Goal: Navigation & Orientation: Find specific page/section

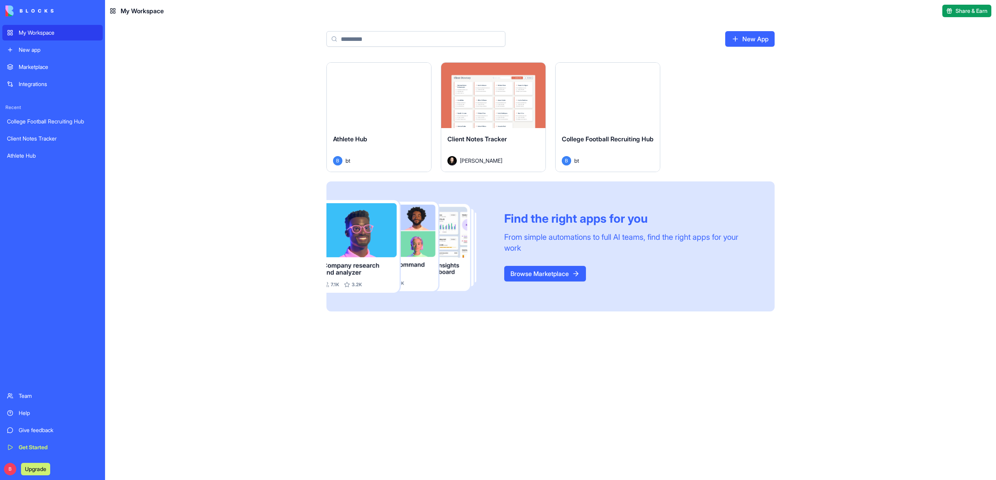
click at [389, 95] on button "Launch" at bounding box center [379, 96] width 58 height 16
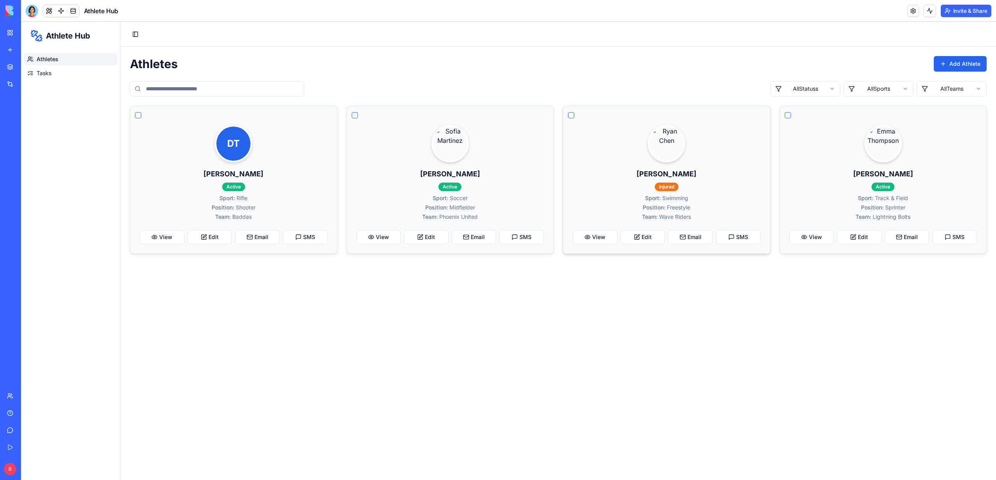
click at [588, 244] on div "[PERSON_NAME] Injured Sport: Swimming Position: Freestyle Team: Wave Riders Vie…" at bounding box center [666, 179] width 207 height 147
click at [588, 242] on button "View" at bounding box center [595, 237] width 45 height 14
click at [65, 78] on link "Tasks" at bounding box center [70, 73] width 93 height 12
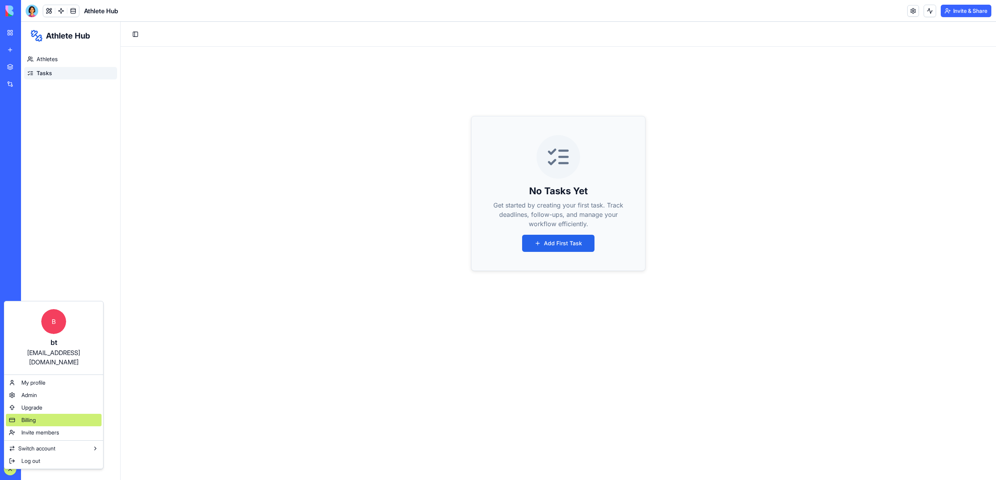
click at [23, 416] on span "Billing" at bounding box center [28, 420] width 14 height 8
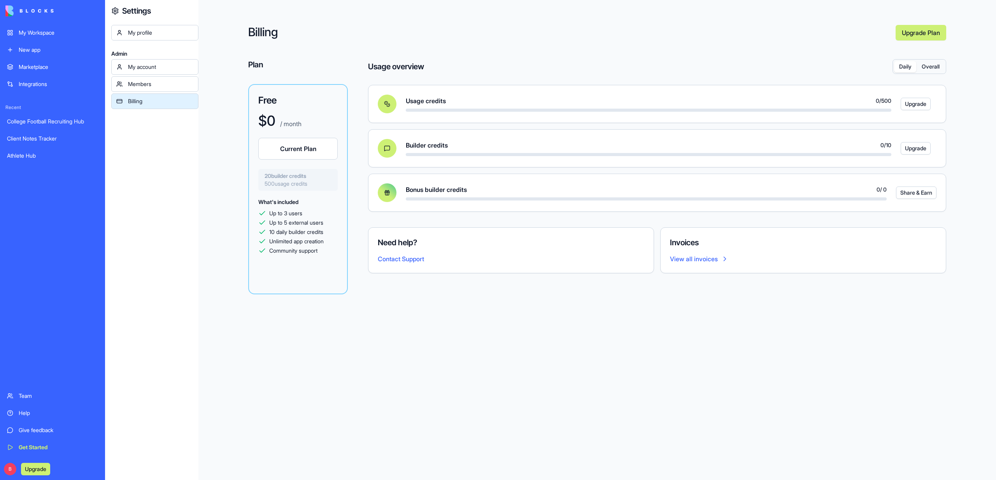
click at [938, 67] on button "Overall" at bounding box center [930, 66] width 28 height 11
click at [906, 70] on button "Daily" at bounding box center [905, 66] width 22 height 11
click at [930, 67] on button "Overall" at bounding box center [930, 66] width 28 height 11
click at [897, 68] on button "Daily" at bounding box center [905, 66] width 22 height 11
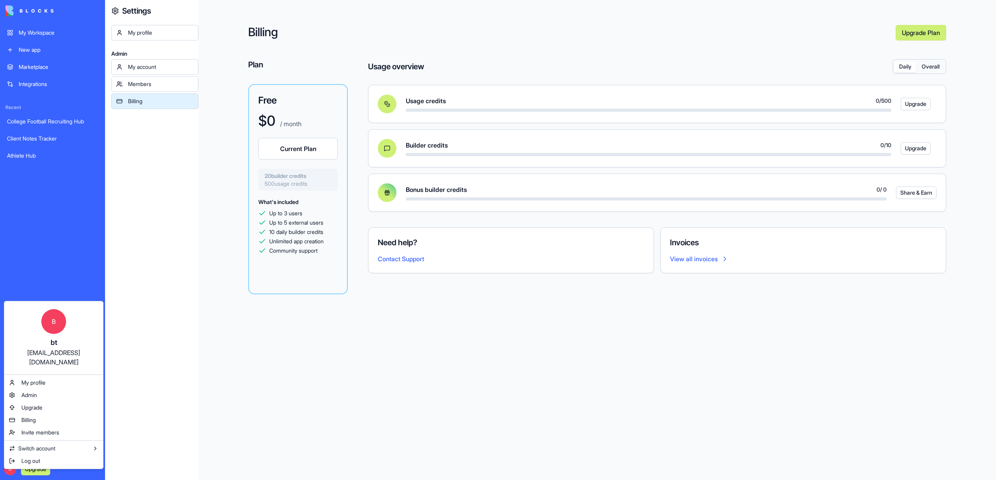
click at [53, 42] on html "My Workspace New app Marketplace Integrations Recent College Football Recruitin…" at bounding box center [498, 240] width 996 height 480
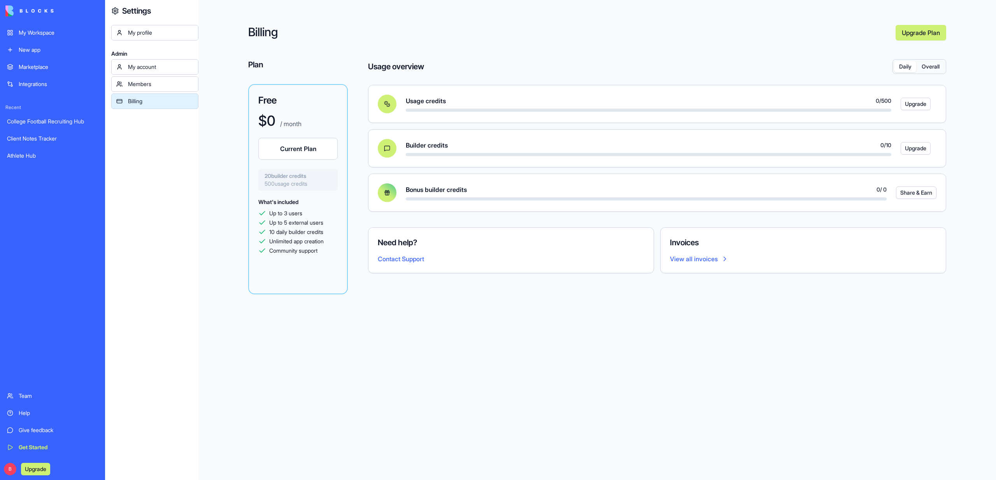
click at [51, 35] on div "My Workspace" at bounding box center [58, 33] width 79 height 8
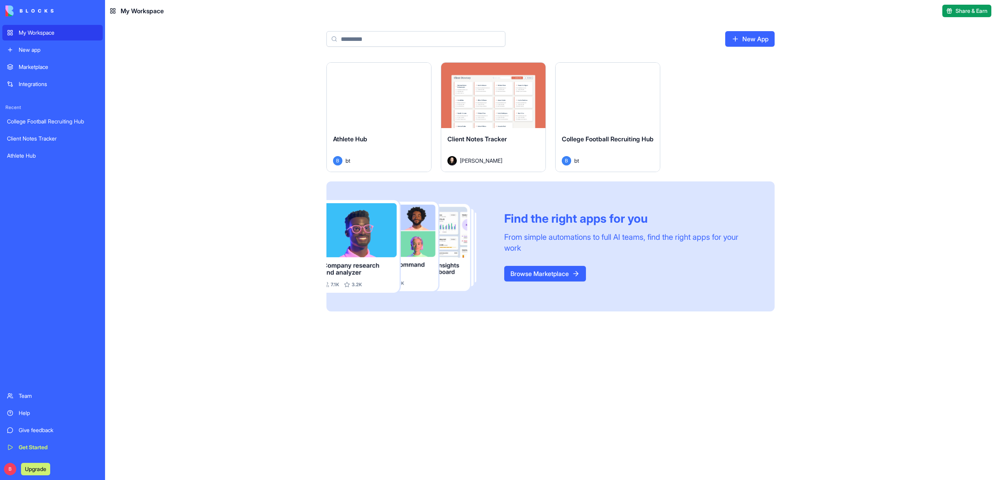
click at [598, 128] on div "College Football Recruiting Hub B bt" at bounding box center [608, 150] width 104 height 44
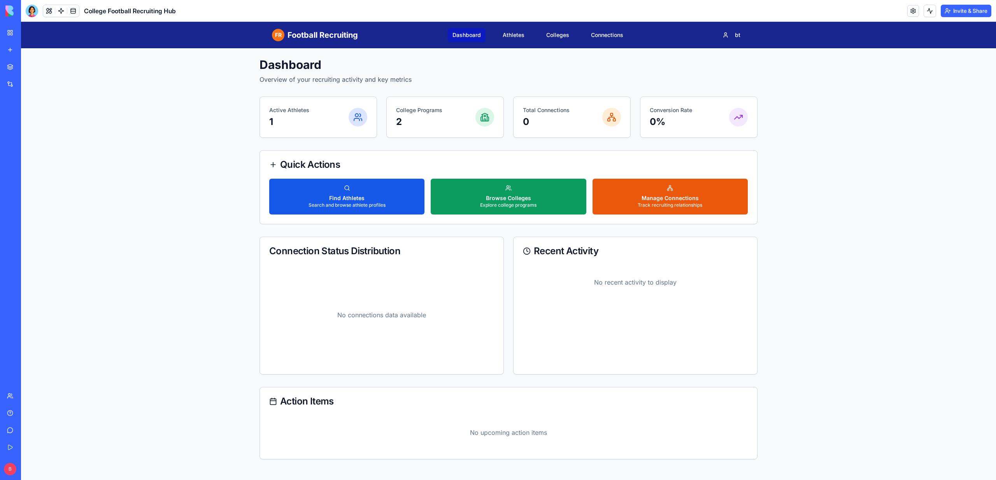
click at [467, 35] on link "Dashboard" at bounding box center [467, 35] width 38 height 14
click at [508, 35] on link "Athletes" at bounding box center [513, 35] width 31 height 14
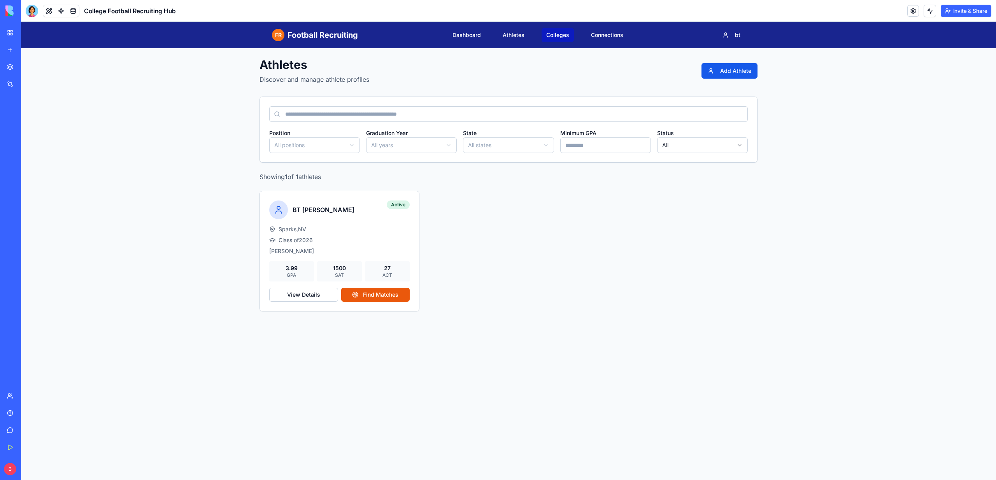
click at [558, 34] on link "Colleges" at bounding box center [558, 35] width 32 height 14
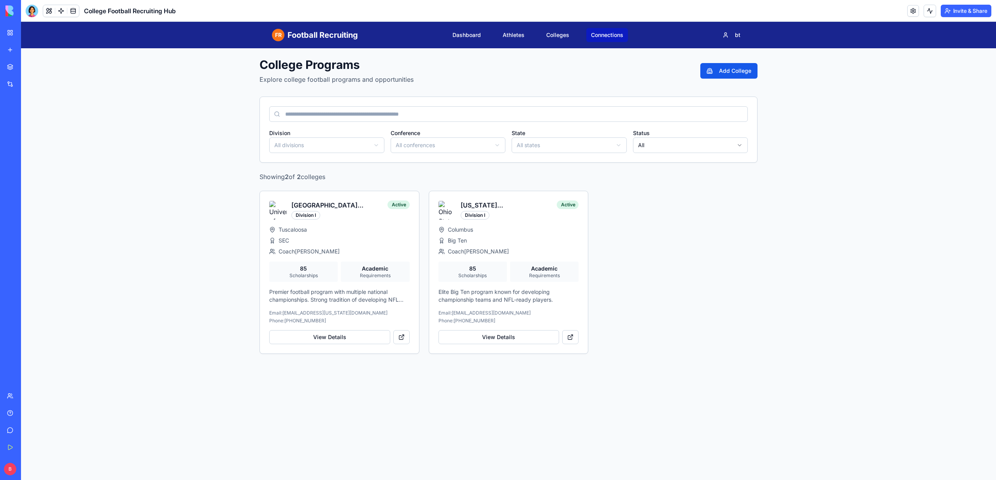
click at [604, 36] on link "Connections" at bounding box center [607, 35] width 42 height 14
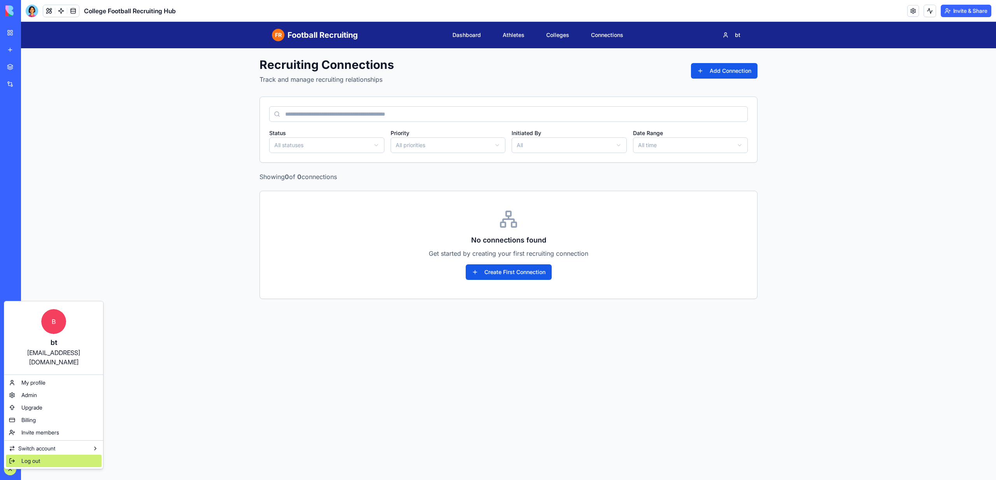
click at [24, 457] on span "Log out" at bounding box center [30, 461] width 19 height 8
